Goal: Information Seeking & Learning: Learn about a topic

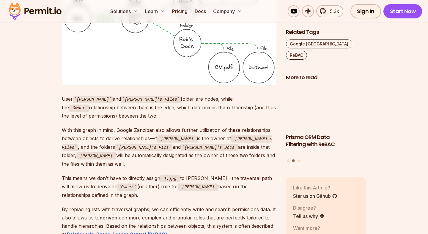
scroll to position [1444, 0]
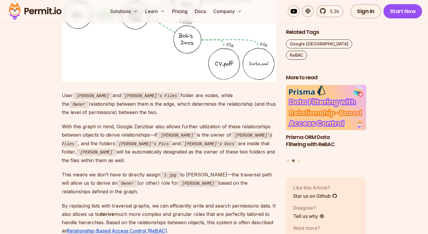
click at [288, 159] on button "Go to slide 1" at bounding box center [288, 160] width 2 height 2
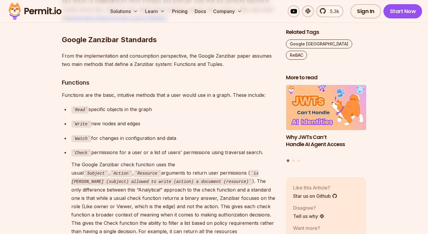
scroll to position [1658, 0]
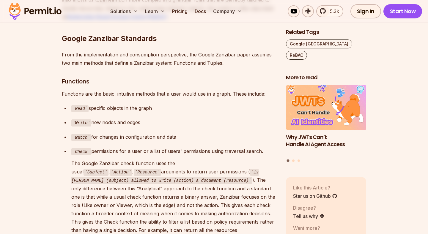
click at [104, 104] on p "Read specific objects in the graph" at bounding box center [173, 108] width 205 height 9
click at [82, 119] on code "Write" at bounding box center [81, 122] width 20 height 7
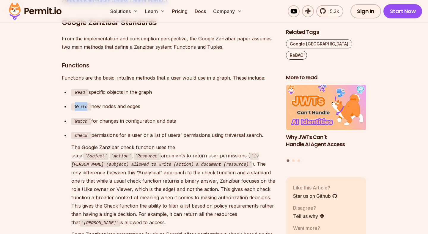
scroll to position [1676, 0]
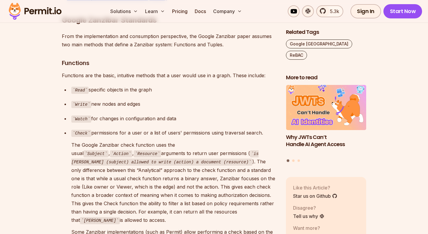
click at [81, 116] on code "Watch" at bounding box center [81, 119] width 20 height 7
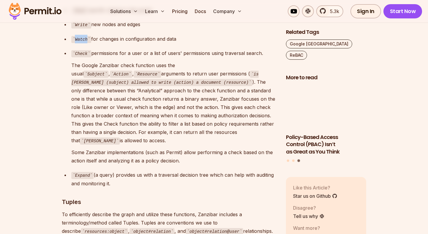
scroll to position [1756, 0]
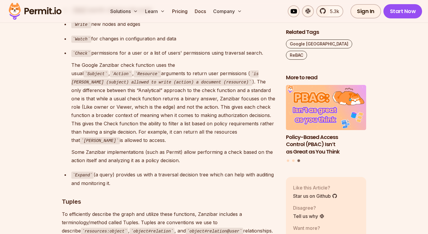
click at [213, 64] on p "The Google Zanzibar check function uses the usual Subject , Action , Resource a…" at bounding box center [173, 103] width 205 height 84
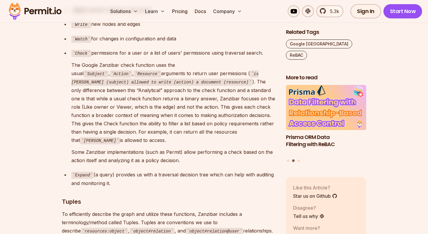
click at [98, 91] on p "The Google Zanzibar check function uses the usual Subject , Action , Resource a…" at bounding box center [173, 103] width 205 height 84
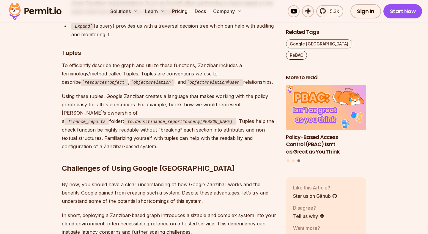
scroll to position [1904, 0]
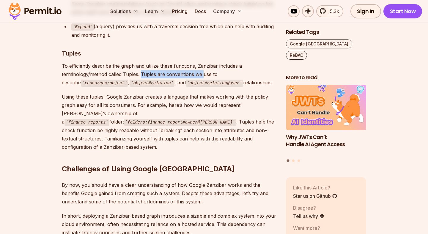
drag, startPoint x: 113, startPoint y: 46, endPoint x: 173, endPoint y: 47, distance: 60.6
click at [173, 62] on p "To efficiently describe the graph and utilize these functions, Zanzibar include…" at bounding box center [169, 74] width 215 height 25
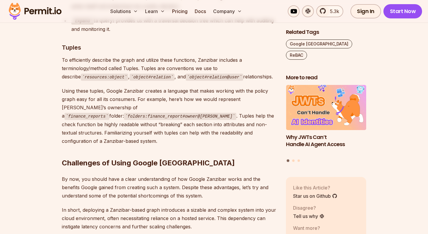
scroll to position [1912, 0]
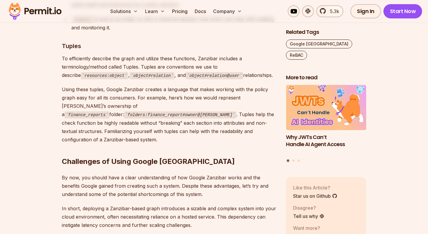
click at [173, 87] on p "Using these tuples, Google Zanzibar creates a language that makes working with …" at bounding box center [169, 114] width 215 height 59
click at [222, 88] on p "Using these tuples, Google Zanzibar creates a language that makes working with …" at bounding box center [169, 114] width 215 height 59
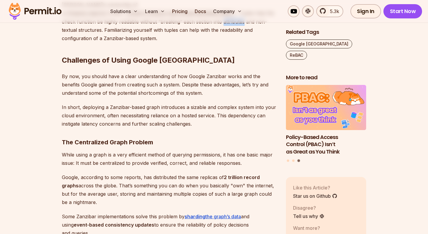
scroll to position [2014, 0]
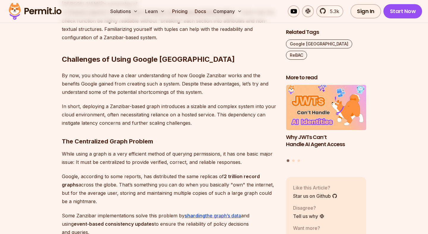
click at [100, 102] on p "In short, deploying a Zanzibar-based graph introduces a sizable and complex sys…" at bounding box center [169, 114] width 215 height 25
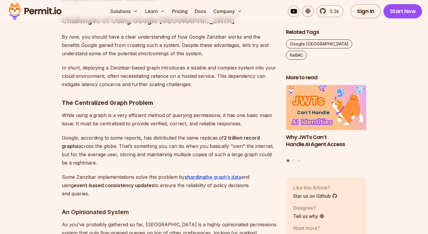
scroll to position [2054, 0]
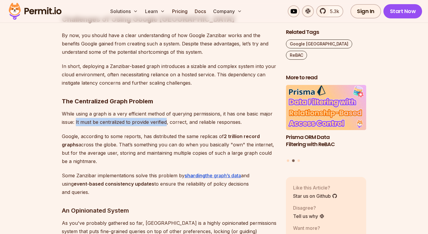
drag, startPoint x: 77, startPoint y: 85, endPoint x: 167, endPoint y: 84, distance: 90.0
click at [167, 110] on p "While using a graph is a very efficient method of querying permissions, it has …" at bounding box center [169, 118] width 215 height 17
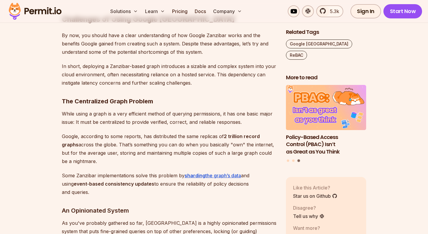
click at [179, 110] on p "While using a graph is a very efficient method of querying permissions, it has …" at bounding box center [169, 118] width 215 height 17
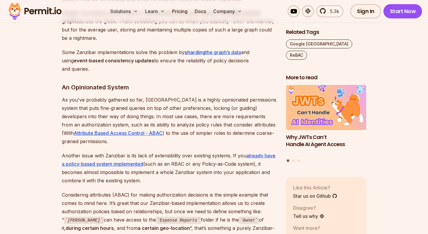
scroll to position [2178, 0]
click at [154, 151] on p "Another issue with Zanzibar is its lack of extensibility over existing systems.…" at bounding box center [169, 167] width 215 height 33
click at [88, 151] on p "Another issue with Zanzibar is its lack of extensibility over existing systems.…" at bounding box center [169, 167] width 215 height 33
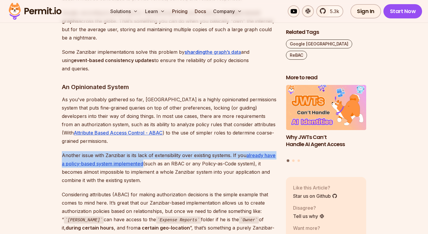
click at [88, 151] on p "Another issue with Zanzibar is its lack of extensibility over existing systems.…" at bounding box center [169, 167] width 215 height 33
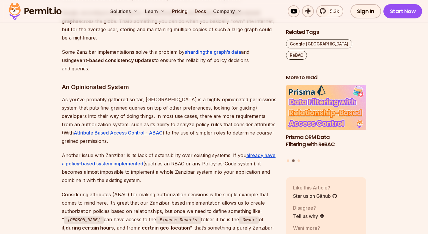
click at [68, 190] on p "Considering attributes (ABAC) for making authorization decisions is the simple …" at bounding box center [169, 215] width 215 height 50
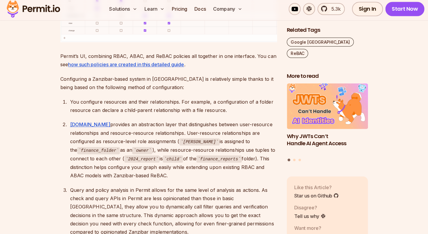
scroll to position [2710, 0]
click at [116, 186] on div "Query and policy analysis in Permit allows for the same level of analysis as ac…" at bounding box center [173, 211] width 205 height 50
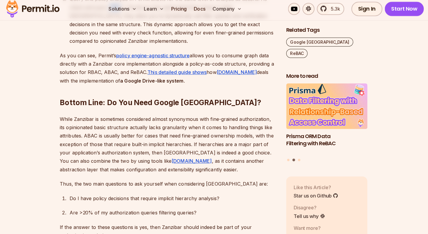
scroll to position [2901, 0]
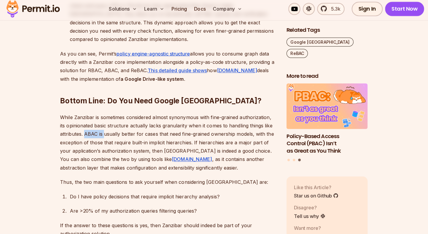
drag, startPoint x: 87, startPoint y: 80, endPoint x: 105, endPoint y: 83, distance: 18.3
click at [105, 114] on p "While Zanzibar is sometimes considered almost synonymous with fine-grained auth…" at bounding box center [169, 143] width 215 height 58
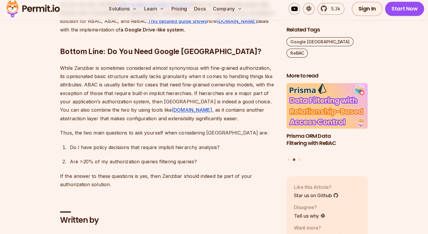
scroll to position [2950, 0]
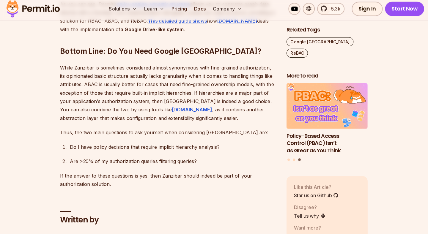
click at [98, 130] on p "Thus, the two main questions to ask yourself when considering Zanzibar are:" at bounding box center [169, 134] width 215 height 8
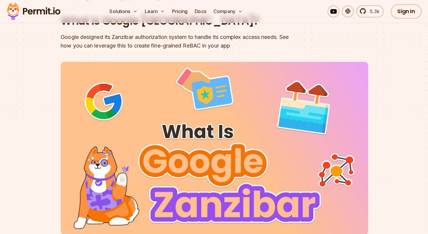
scroll to position [0, 0]
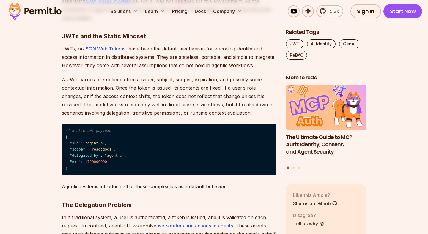
scroll to position [410, 0]
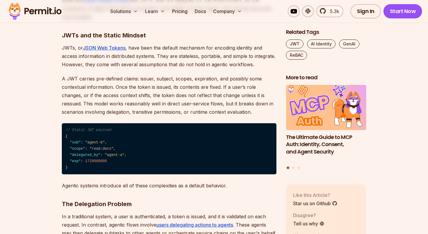
click at [84, 103] on p "A JWT carries pre-defined claims: issuer, subject, scopes, expiration, and poss…" at bounding box center [169, 96] width 215 height 42
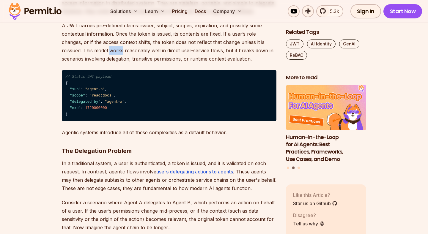
scroll to position [464, 0]
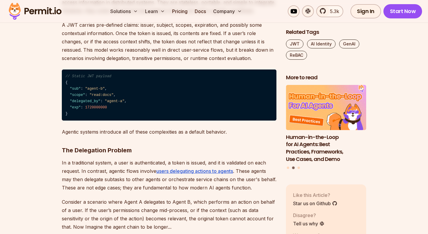
click at [118, 54] on p "A JWT carries pre-defined claims: issuer, subject, scopes, expiration, and poss…" at bounding box center [169, 42] width 215 height 42
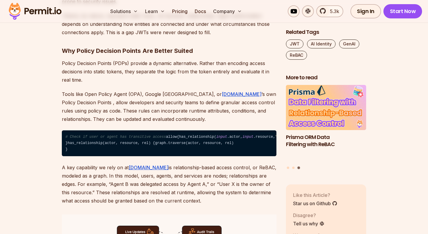
scroll to position [722, 0]
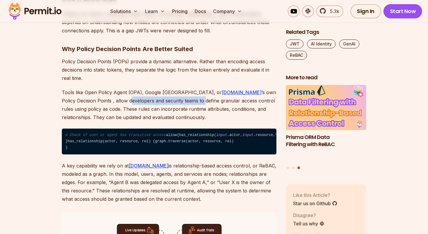
drag, startPoint x: 78, startPoint y: 103, endPoint x: 152, endPoint y: 102, distance: 73.7
click at [152, 102] on p "Tools like Open Policy Agent (OPA), Google [GEOGRAPHIC_DATA], or [DOMAIN_NAME] …" at bounding box center [169, 104] width 215 height 33
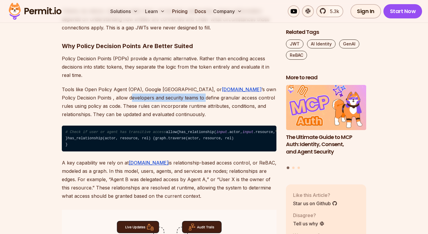
scroll to position [726, 0]
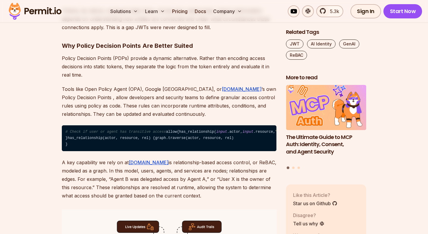
click at [109, 106] on p "Tools like Open Policy Agent (OPA), Google [GEOGRAPHIC_DATA], or [DOMAIN_NAME] …" at bounding box center [169, 101] width 215 height 33
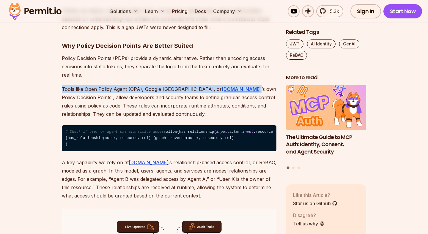
click at [109, 106] on p "Tools like Open Policy Agent (OPA), Google [GEOGRAPHIC_DATA], or [DOMAIN_NAME] …" at bounding box center [169, 101] width 215 height 33
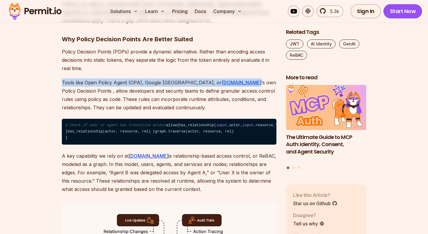
scroll to position [733, 0]
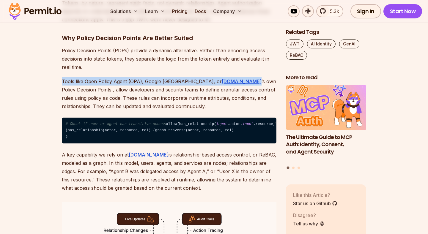
click at [109, 106] on p "Tools like Open Policy Agent (OPA), Google [GEOGRAPHIC_DATA], or [DOMAIN_NAME] …" at bounding box center [169, 93] width 215 height 33
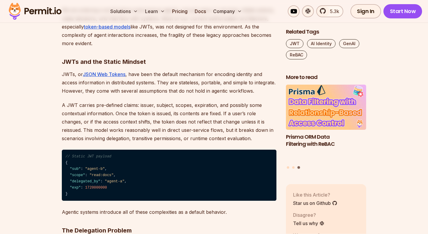
scroll to position [385, 0]
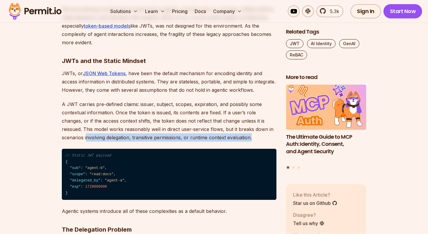
drag, startPoint x: 62, startPoint y: 139, endPoint x: 236, endPoint y: 139, distance: 173.2
click at [236, 139] on p "A JWT carries pre-defined claims: issuer, subject, scopes, expiration, and poss…" at bounding box center [169, 121] width 215 height 42
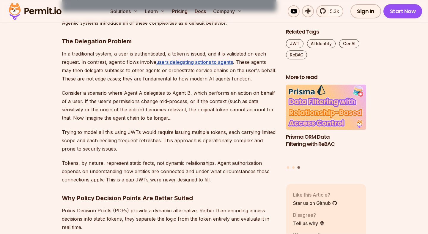
scroll to position [573, 0]
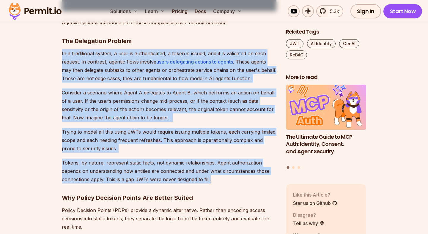
drag, startPoint x: 59, startPoint y: 56, endPoint x: 224, endPoint y: 177, distance: 204.6
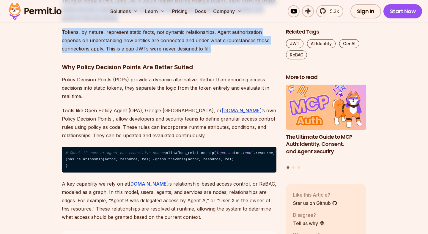
scroll to position [712, 0]
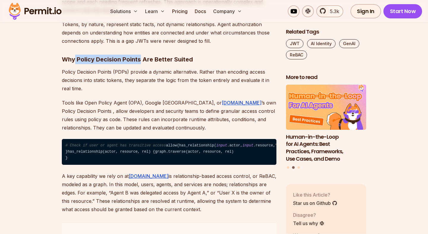
drag, startPoint x: 75, startPoint y: 61, endPoint x: 140, endPoint y: 60, distance: 65.1
click at [140, 61] on strong "Why Policy Decision Points Are Better Suited" at bounding box center [127, 59] width 131 height 7
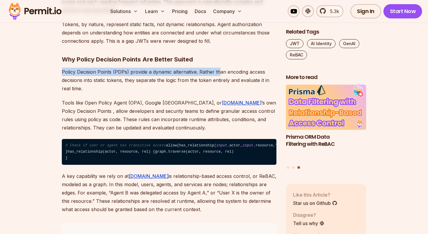
drag, startPoint x: 62, startPoint y: 73, endPoint x: 219, endPoint y: 74, distance: 156.3
click at [219, 74] on p "Policy Decision Points (PDPs) provide a dynamic alternative. Rather than encodi…" at bounding box center [169, 80] width 215 height 25
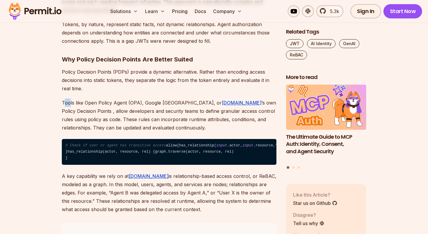
drag, startPoint x: 64, startPoint y: 102, endPoint x: 70, endPoint y: 103, distance: 5.1
click at [70, 103] on p "Tools like Open Policy Agent (OPA), Google [GEOGRAPHIC_DATA], or [DOMAIN_NAME] …" at bounding box center [169, 115] width 215 height 33
drag, startPoint x: 84, startPoint y: 102, endPoint x: 145, endPoint y: 102, distance: 60.6
click at [145, 102] on p "Tools like Open Policy Agent (OPA), Google [GEOGRAPHIC_DATA], or [DOMAIN_NAME] …" at bounding box center [169, 115] width 215 height 33
click at [143, 102] on p "Tools like Open Policy Agent (OPA), Google [GEOGRAPHIC_DATA], or [DOMAIN_NAME] …" at bounding box center [169, 115] width 215 height 33
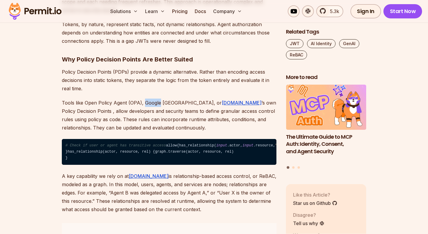
click at [143, 102] on p "Tools like Open Policy Agent (OPA), Google [GEOGRAPHIC_DATA], or [DOMAIN_NAME] …" at bounding box center [169, 115] width 215 height 33
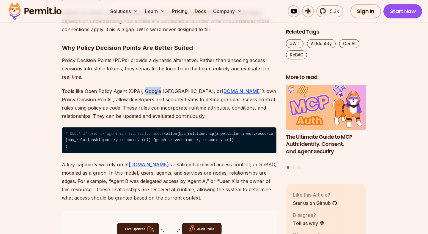
scroll to position [734, 0]
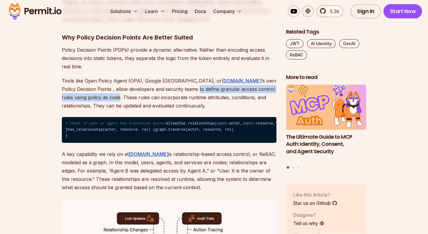
drag, startPoint x: 145, startPoint y: 89, endPoint x: 73, endPoint y: 100, distance: 73.0
click at [73, 100] on p "Tools like Open Policy Agent (OPA), Google [GEOGRAPHIC_DATA], or [DOMAIN_NAME] …" at bounding box center [169, 93] width 215 height 33
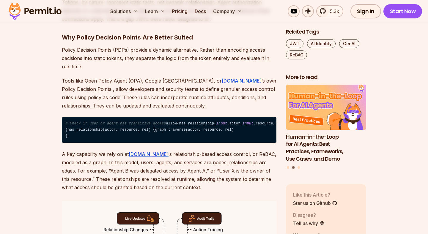
click at [76, 97] on p "Tools like Open Policy Agent (OPA), Google [GEOGRAPHIC_DATA], or [DOMAIN_NAME] …" at bounding box center [169, 93] width 215 height 33
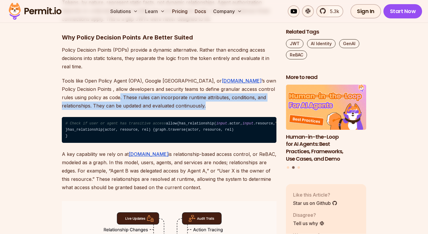
drag, startPoint x: 73, startPoint y: 97, endPoint x: 153, endPoint y: 109, distance: 80.2
click at [153, 109] on p "Tools like Open Policy Agent (OPA), Google [GEOGRAPHIC_DATA], or [DOMAIN_NAME] …" at bounding box center [169, 93] width 215 height 33
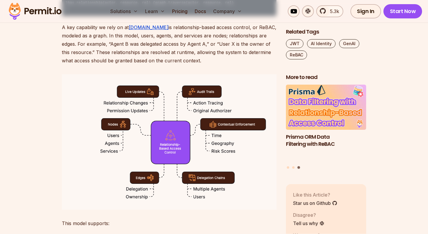
scroll to position [863, 0]
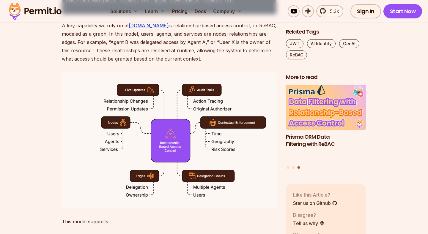
click at [75, 63] on p "A key capability we rely on at [DOMAIN_NAME] is relationship-based access contr…" at bounding box center [169, 42] width 215 height 42
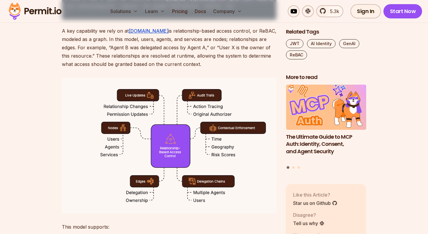
scroll to position [858, 0]
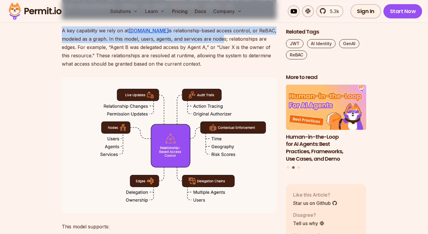
drag, startPoint x: 62, startPoint y: 62, endPoint x: 221, endPoint y: 69, distance: 159.2
click at [221, 68] on p "A key capability we rely on at [DOMAIN_NAME] is relationship-based access contr…" at bounding box center [169, 47] width 215 height 42
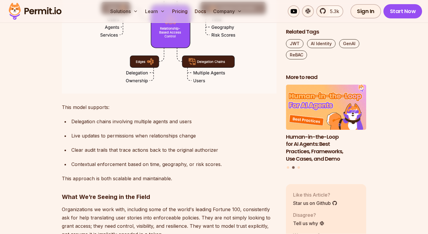
scroll to position [978, 0]
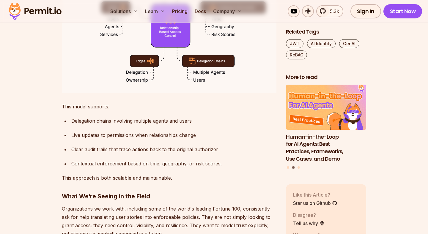
click at [72, 125] on div "Delegation chains involving multiple agents and users" at bounding box center [173, 121] width 205 height 8
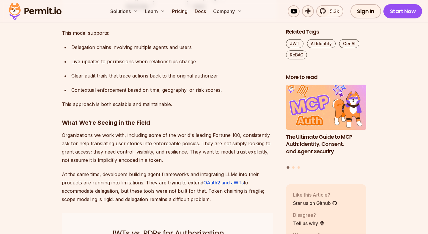
scroll to position [1052, 0]
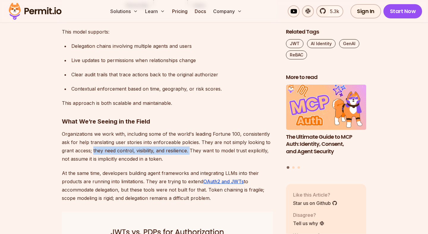
drag, startPoint x: 93, startPoint y: 182, endPoint x: 190, endPoint y: 180, distance: 96.9
click at [190, 163] on p "Organizations we work with, including some of the world's leading Fortune 100, …" at bounding box center [169, 146] width 215 height 33
click at [187, 163] on p "Organizations we work with, including some of the world's leading Fortune 100, …" at bounding box center [169, 146] width 215 height 33
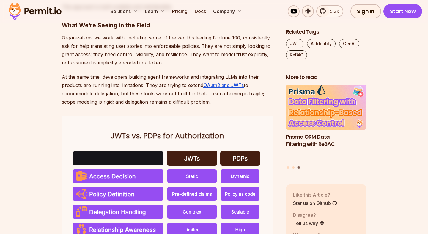
scroll to position [1151, 0]
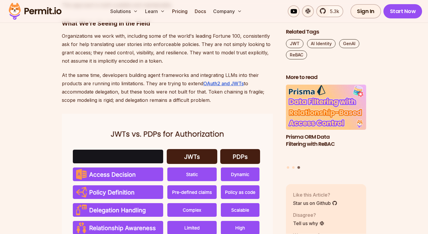
click at [118, 104] on p "At the same time, developers building agent frameworks and integrating LLMs int…" at bounding box center [169, 87] width 215 height 33
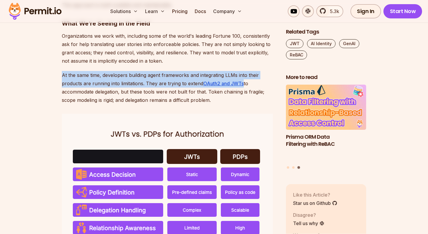
click at [118, 104] on p "At the same time, developers building agent frameworks and integrating LLMs int…" at bounding box center [169, 87] width 215 height 33
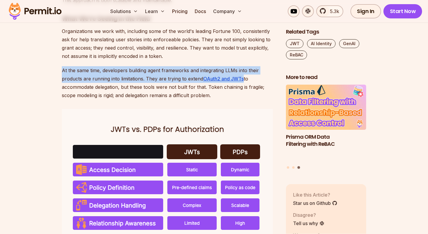
scroll to position [1157, 0]
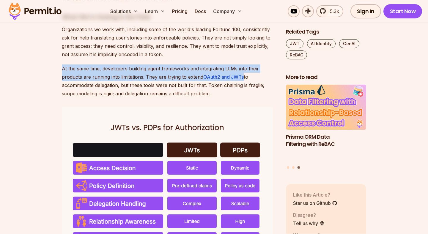
click at [116, 98] on p "At the same time, developers building agent frameworks and integrating LLMs int…" at bounding box center [169, 80] width 215 height 33
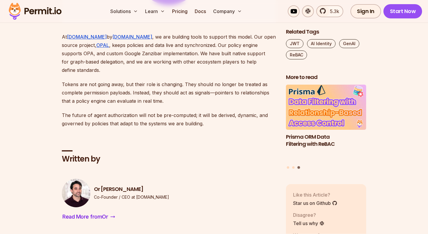
scroll to position [2044, 0]
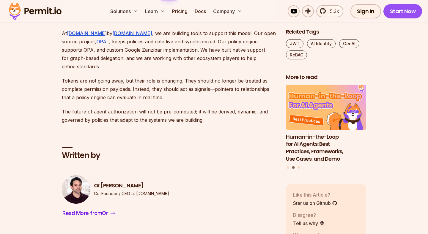
click at [191, 67] on p "At [DOMAIN_NAME] by [DOMAIN_NAME] , we are building tools to support this model…" at bounding box center [169, 50] width 215 height 42
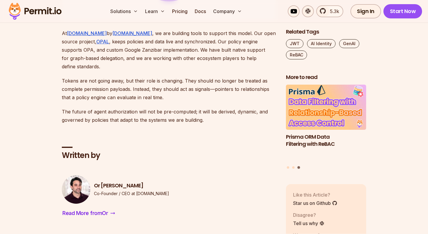
click at [211, 64] on p "At [DOMAIN_NAME] by [DOMAIN_NAME] , we are building tools to support this model…" at bounding box center [169, 50] width 215 height 42
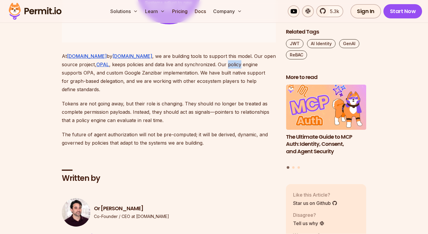
scroll to position [2035, 0]
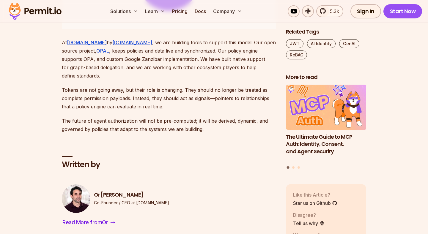
click at [90, 80] on p "At [DOMAIN_NAME] by [DOMAIN_NAME] , we are building tools to support this model…" at bounding box center [169, 59] width 215 height 42
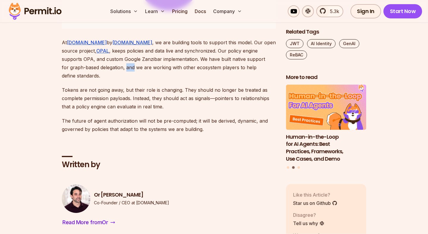
click at [90, 80] on p "At [DOMAIN_NAME] by [DOMAIN_NAME] , we are building tools to support this model…" at bounding box center [169, 59] width 215 height 42
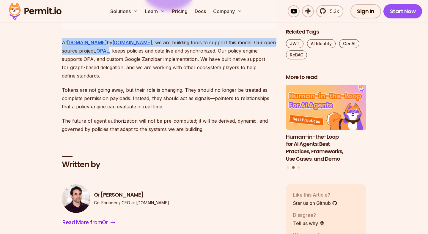
click at [90, 80] on p "At [DOMAIN_NAME] by [DOMAIN_NAME] , we are building tools to support this model…" at bounding box center [169, 59] width 215 height 42
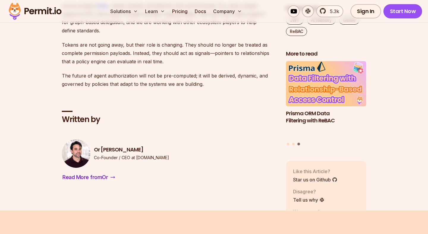
scroll to position [2081, 0]
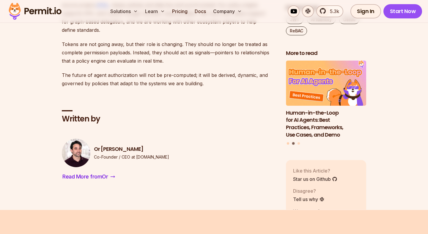
click at [288, 145] on button "Go to slide 1" at bounding box center [288, 144] width 2 height 2
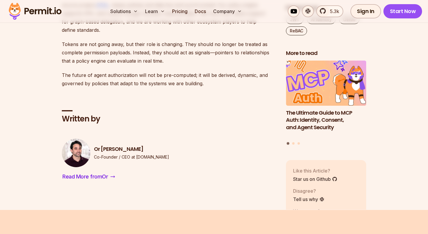
click at [319, 131] on h3 "The Ultimate Guide to MCP Auth: Identity, Consent, and Agent Security" at bounding box center [326, 120] width 80 height 22
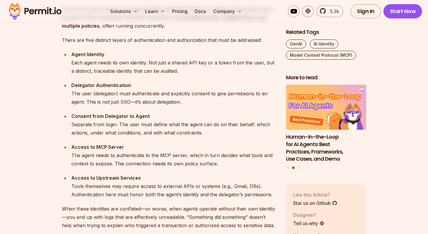
scroll to position [631, 0]
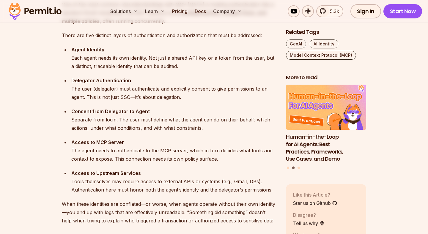
click at [112, 123] on div "Consent from Delegator to Agent Separate from login. The user must define what …" at bounding box center [173, 119] width 205 height 25
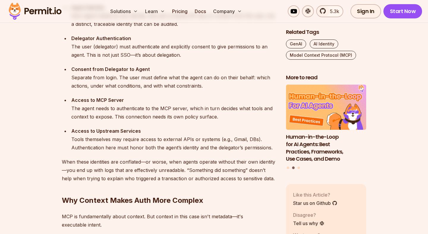
scroll to position [676, 0]
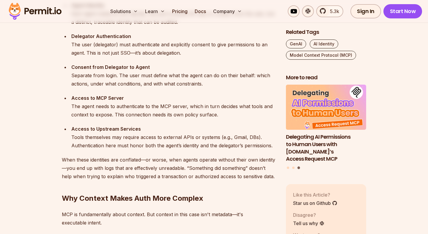
click at [119, 146] on div "Access to Upstream Services Tools themselves may require access to external API…" at bounding box center [173, 137] width 205 height 25
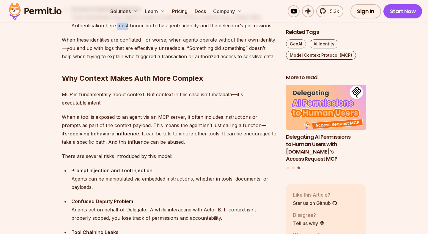
scroll to position [799, 0]
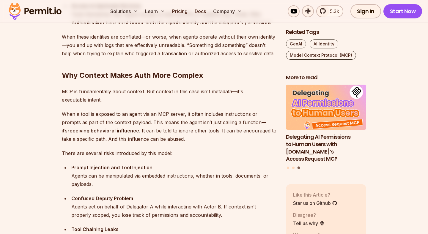
click at [97, 91] on p "MCP is fundamentally about context. But context in this case isn't metadata—it'…" at bounding box center [169, 95] width 215 height 17
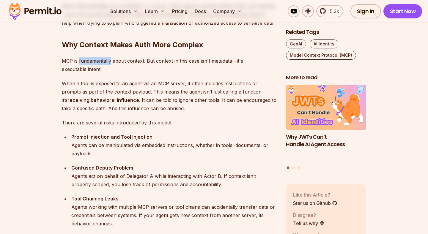
scroll to position [833, 0]
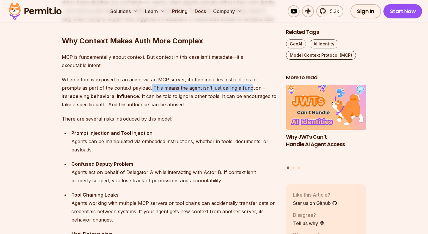
drag, startPoint x: 131, startPoint y: 87, endPoint x: 231, endPoint y: 90, distance: 100.5
click at [231, 90] on p "When a tool is exposed to an agent via an MCP server, it often includes instruc…" at bounding box center [169, 91] width 215 height 33
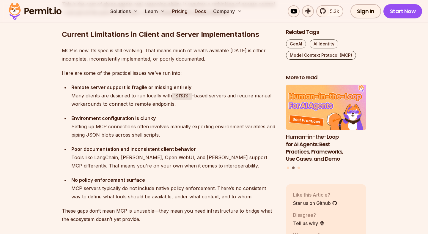
scroll to position [1097, 0]
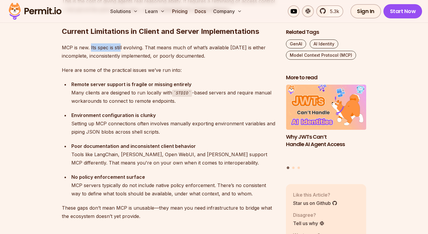
drag, startPoint x: 90, startPoint y: 48, endPoint x: 121, endPoint y: 49, distance: 31.2
click at [121, 49] on p "MCP is new. Its spec is still evolving. That means much of what’s available [DA…" at bounding box center [169, 51] width 215 height 17
click at [116, 82] on strong "Remote server support is fragile or missing entirely" at bounding box center [131, 84] width 120 height 6
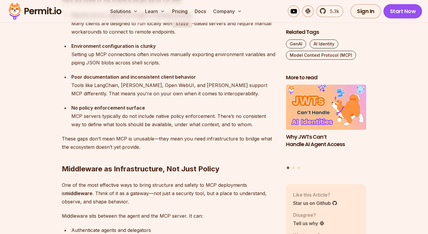
scroll to position [1170, 0]
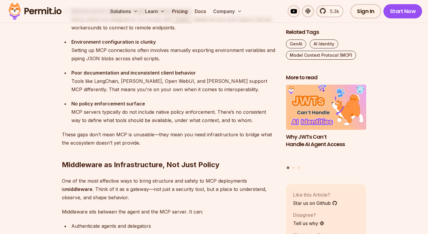
click at [108, 54] on div "Environment configuration is clunky Setting up MCP connections often involves m…" at bounding box center [173, 50] width 205 height 25
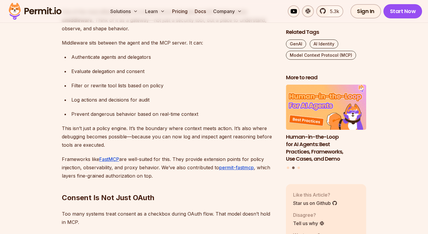
scroll to position [1340, 0]
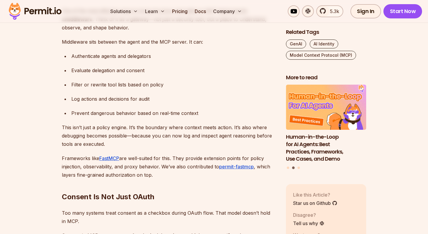
click at [125, 110] on div "Prevent dangerous behavior based on real-time context" at bounding box center [173, 113] width 205 height 8
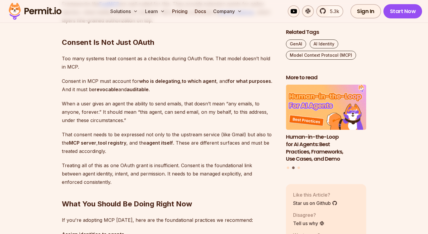
scroll to position [1500, 0]
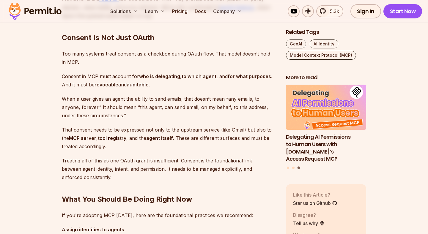
click at [108, 78] on p "Consent in MCP must account for who is delegating , to which agent , and for wh…" at bounding box center [169, 80] width 215 height 17
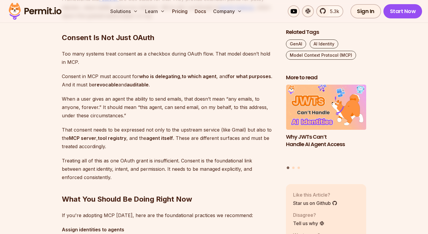
click at [135, 88] on p "Consent in MCP must account for who is delegating , to which agent , and for wh…" at bounding box center [169, 80] width 215 height 17
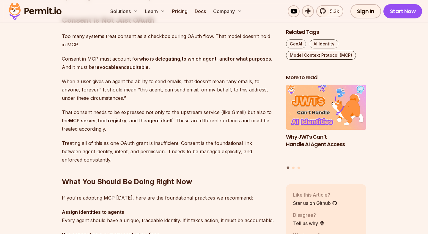
scroll to position [1518, 0]
click at [111, 90] on p "When a user gives an agent the ability to send emails, that doesn’t mean “any e…" at bounding box center [169, 89] width 215 height 25
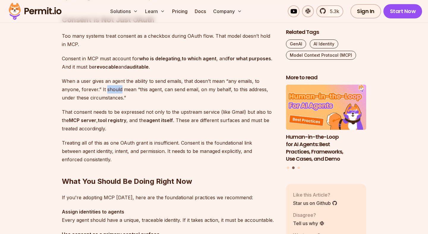
click at [111, 90] on p "When a user gives an agent the ability to send emails, that doesn’t mean “any e…" at bounding box center [169, 89] width 215 height 25
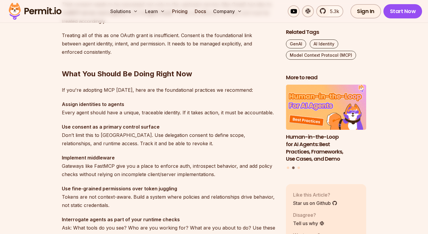
scroll to position [1629, 0]
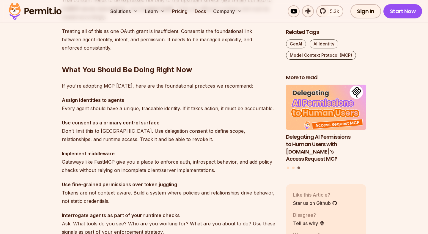
click at [91, 100] on strong "Assign identities to agents" at bounding box center [93, 100] width 62 height 6
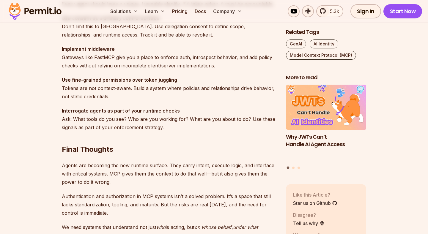
scroll to position [1737, 0]
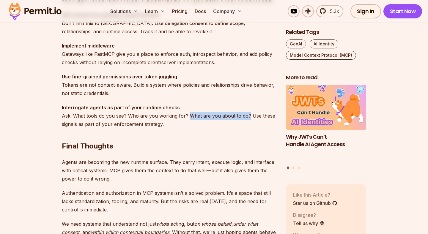
drag, startPoint x: 186, startPoint y: 116, endPoint x: 244, endPoint y: 113, distance: 58.3
click at [244, 113] on p "Interrogate agents as part of your runtime checks Ask: What tools do you see? W…" at bounding box center [169, 115] width 215 height 25
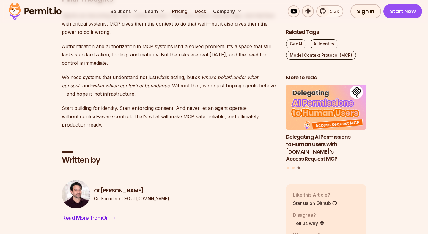
scroll to position [1885, 0]
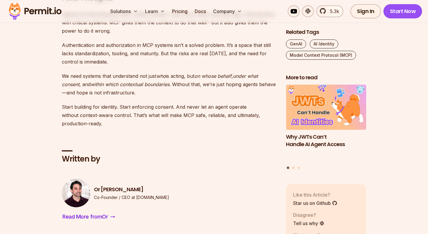
click at [294, 169] on button "Go to slide 2" at bounding box center [293, 168] width 2 height 2
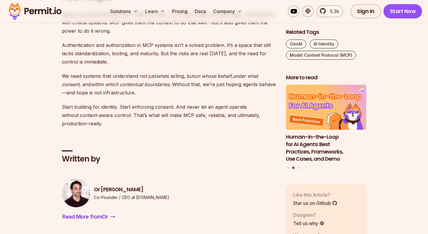
click at [298, 167] on button "Go to slide 3" at bounding box center [298, 168] width 2 height 2
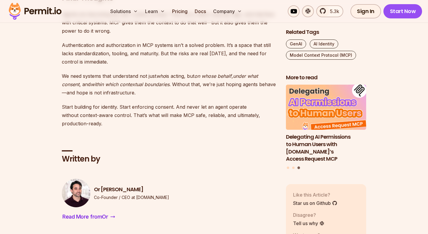
click at [303, 140] on h3 "Delegating AI Permissions to Human Users with [DOMAIN_NAME]’s Access Request MCP" at bounding box center [326, 147] width 80 height 29
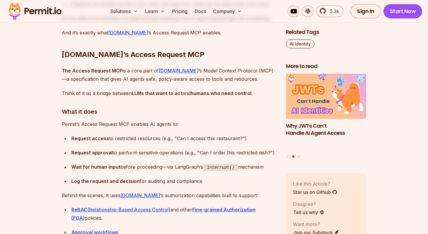
scroll to position [910, 0]
